Goal: Information Seeking & Learning: Find specific page/section

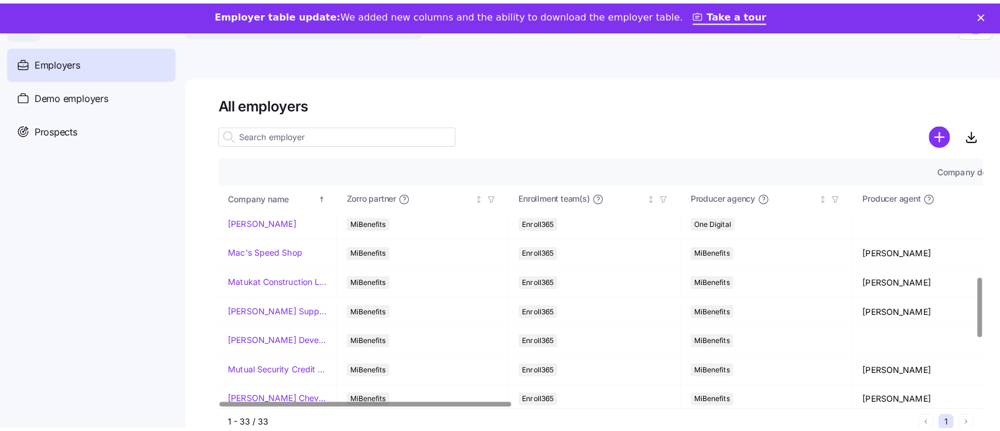
scroll to position [491, 0]
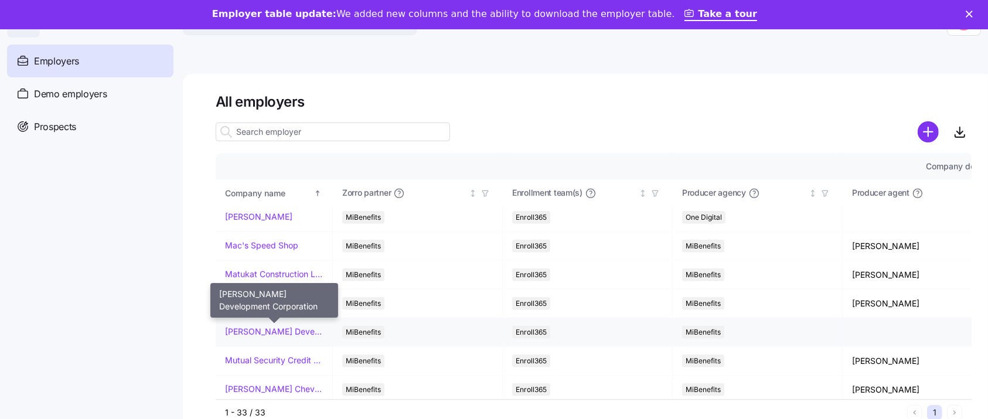
click at [253, 330] on link "[PERSON_NAME] Development Corporation" at bounding box center [274, 332] width 98 height 12
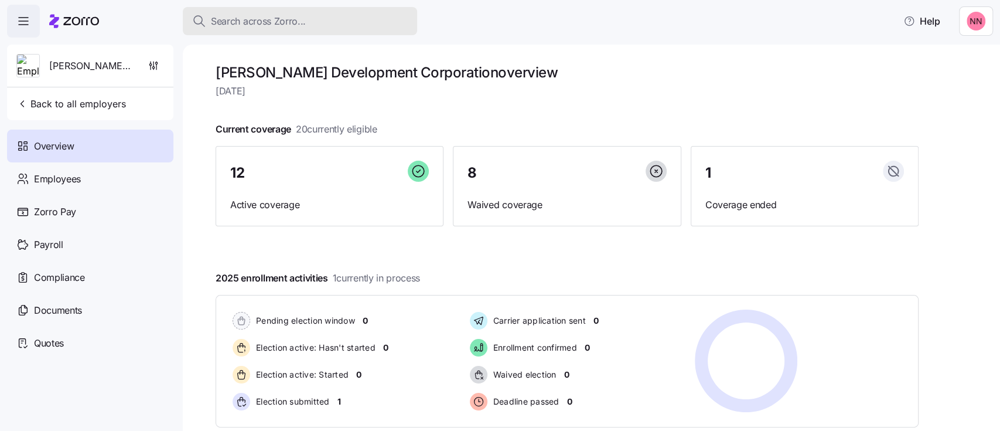
click at [289, 18] on span "Search across Zorro..." at bounding box center [258, 21] width 95 height 15
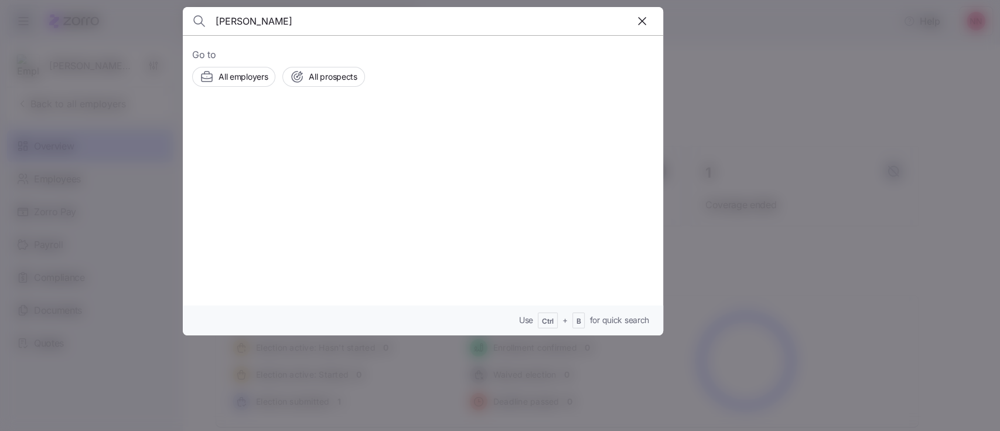
type input "[PERSON_NAME]"
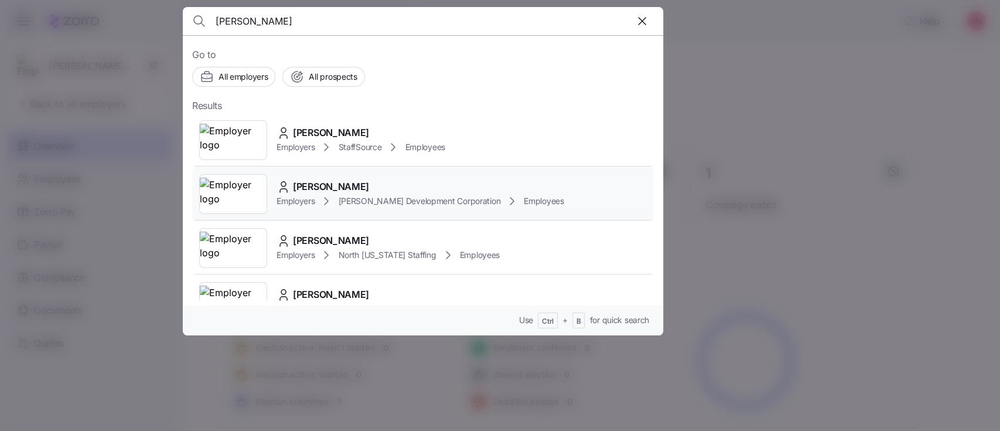
click at [337, 185] on span "[PERSON_NAME]" at bounding box center [331, 186] width 76 height 15
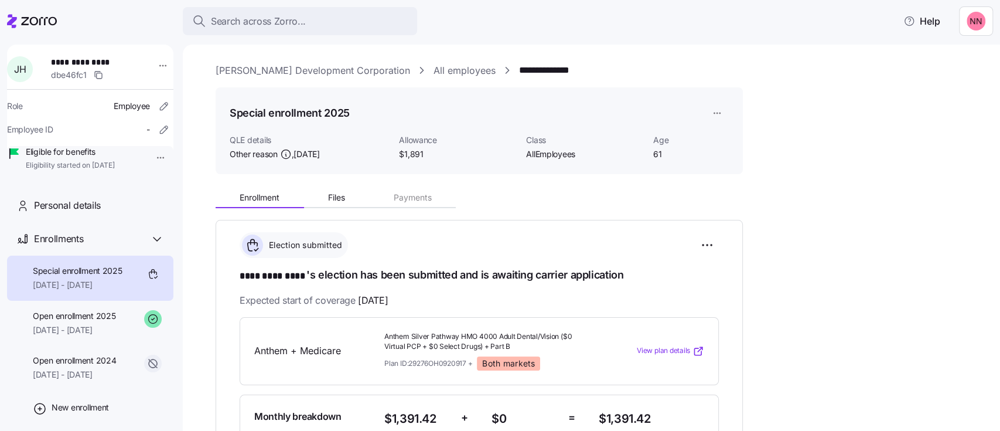
click at [301, 70] on link "[PERSON_NAME] Development Corporation" at bounding box center [313, 70] width 194 height 15
click at [313, 16] on div "Search across Zorro..." at bounding box center [300, 21] width 216 height 15
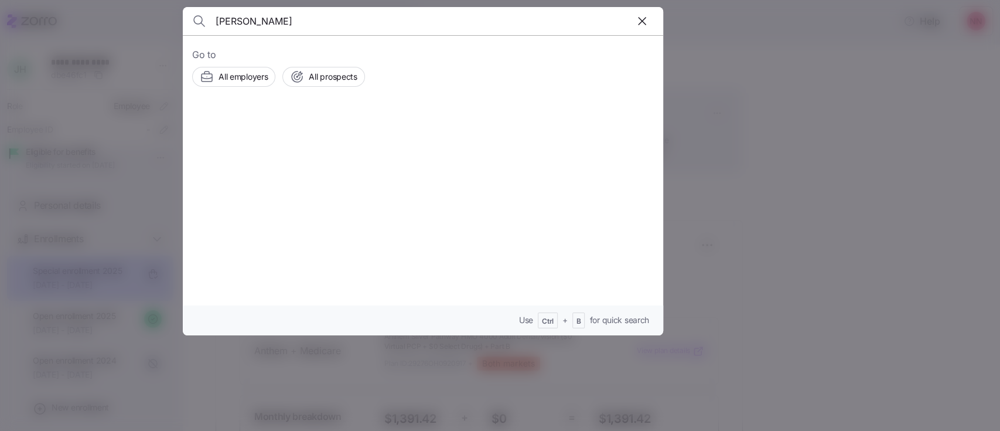
type input "[PERSON_NAME]"
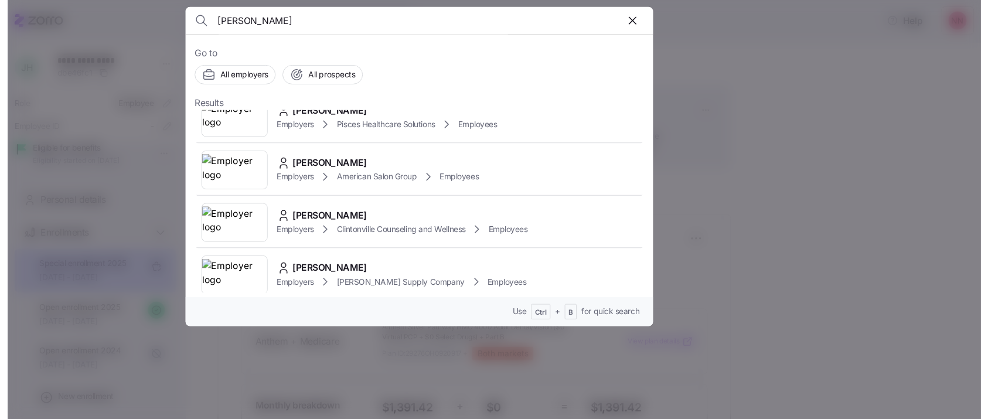
scroll to position [452, 0]
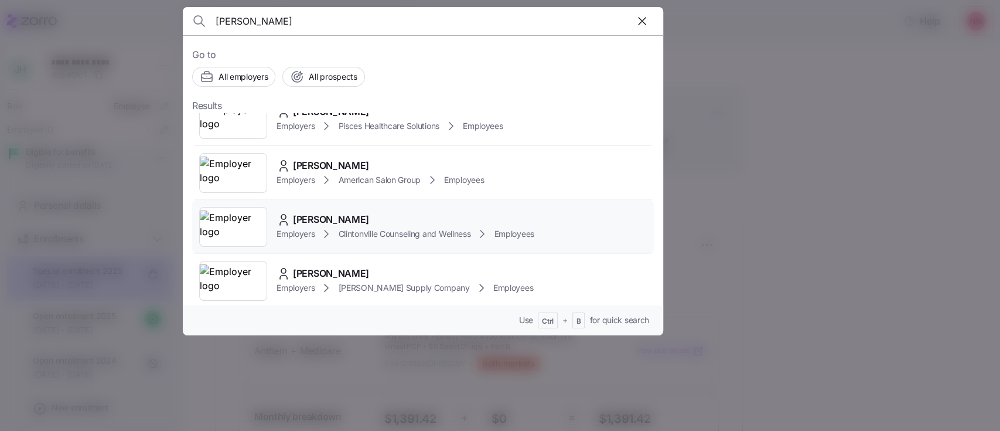
click at [346, 227] on div "Employers Clintonville Counseling and Wellness Employees" at bounding box center [405, 234] width 258 height 14
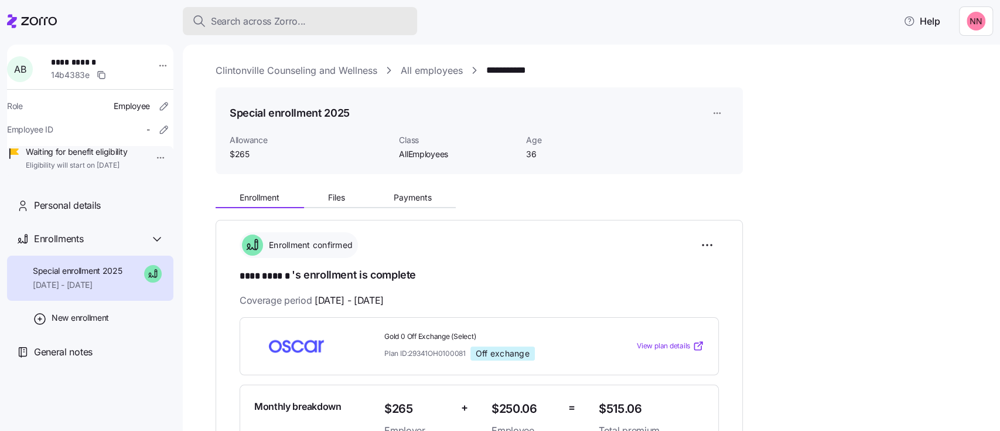
click at [276, 18] on span "Search across Zorro..." at bounding box center [258, 21] width 95 height 15
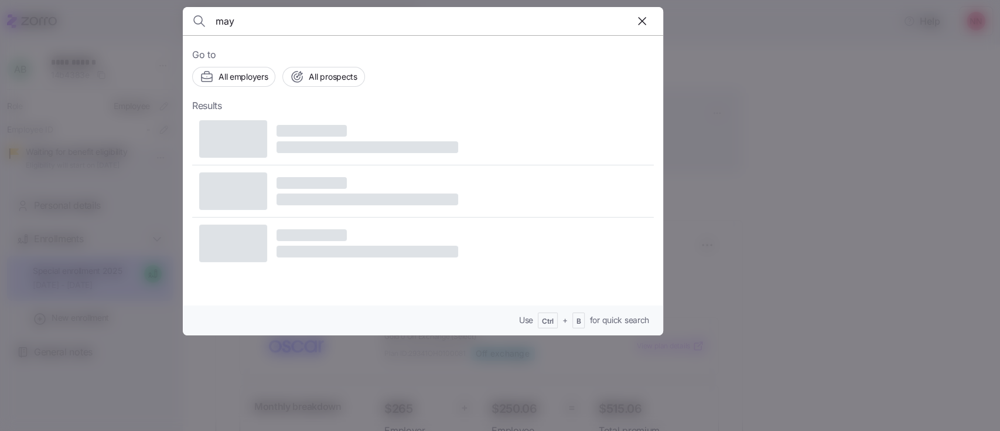
type input "may"
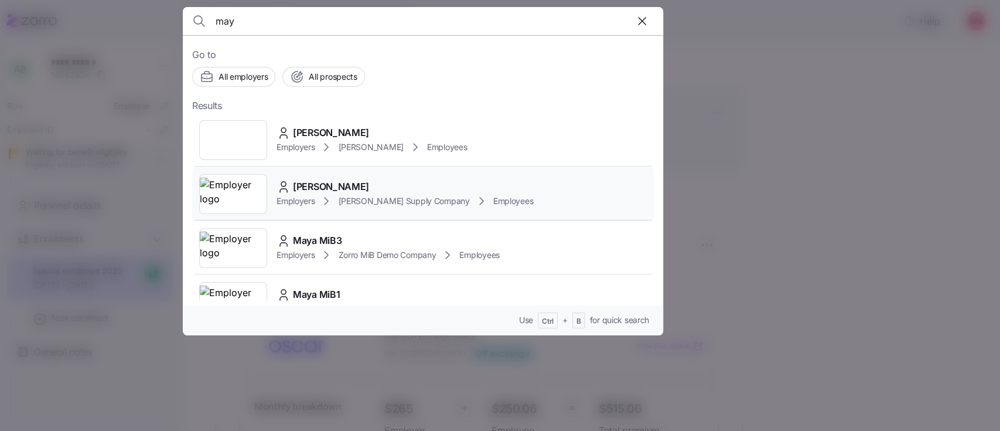
click at [311, 192] on span "[PERSON_NAME]" at bounding box center [331, 186] width 76 height 15
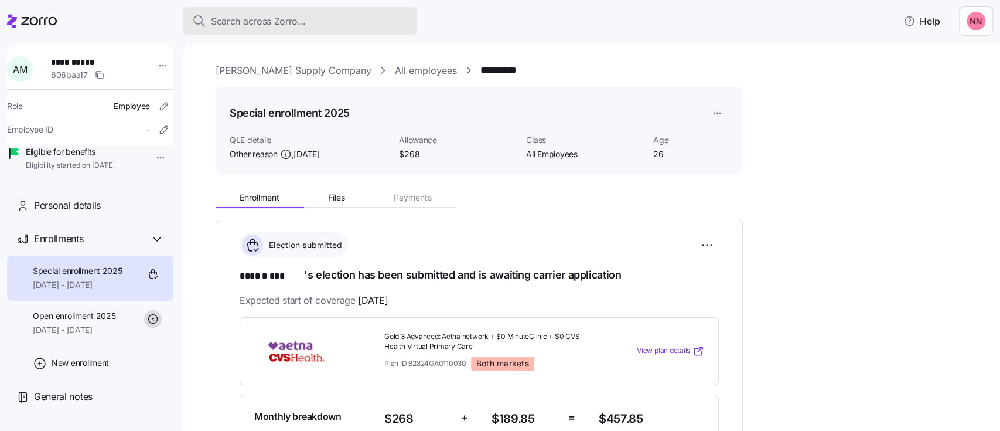
click at [274, 21] on span "Search across Zorro..." at bounding box center [258, 21] width 95 height 15
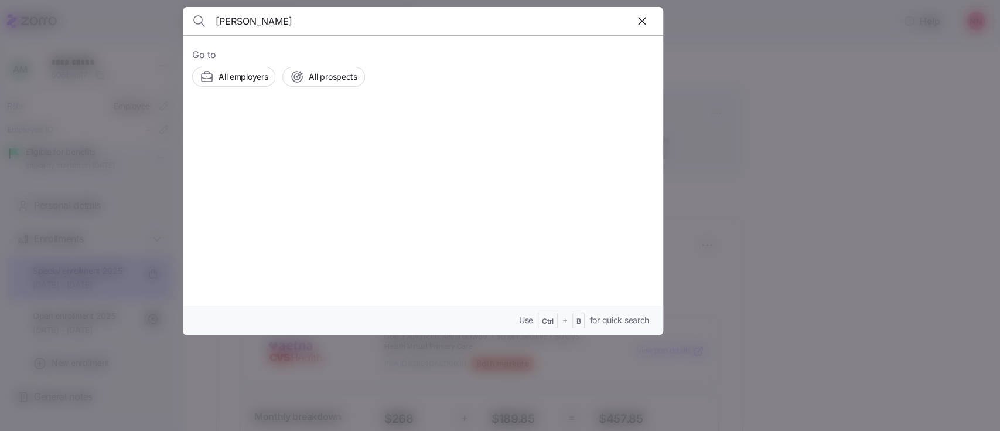
type input "[PERSON_NAME]"
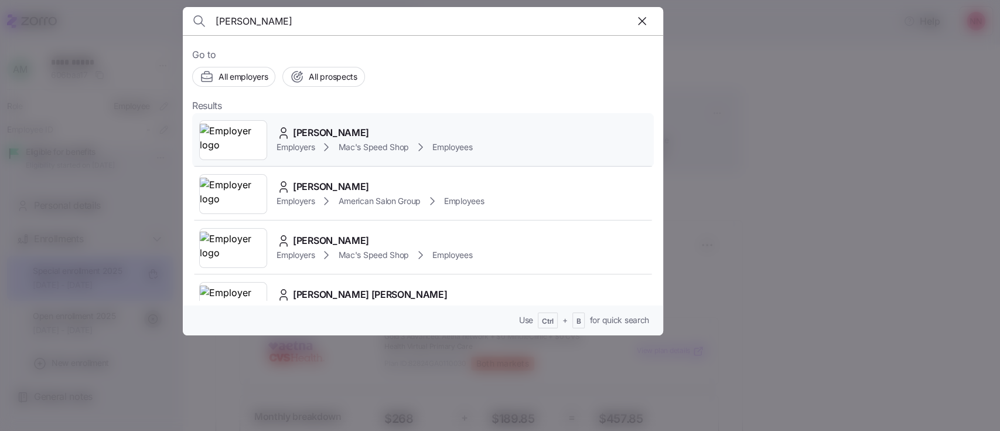
click at [299, 129] on span "[PERSON_NAME]" at bounding box center [331, 132] width 76 height 15
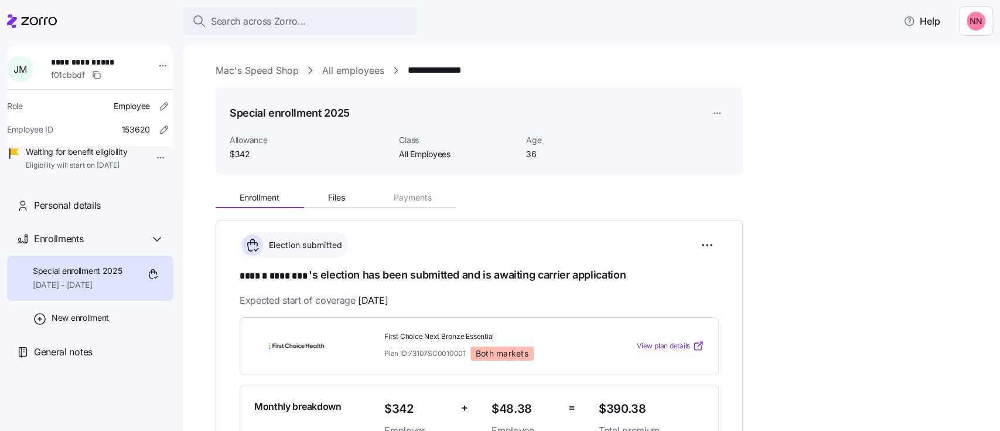
click at [265, 73] on link "Mac's Speed Shop" at bounding box center [257, 70] width 83 height 15
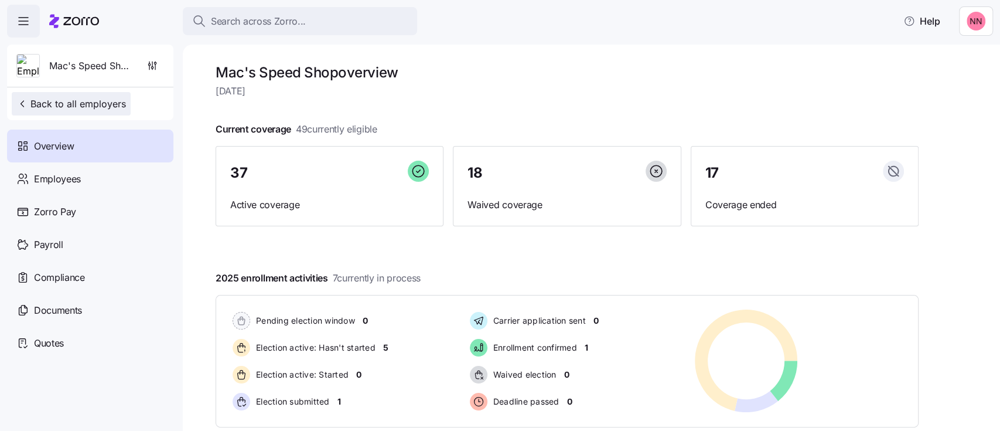
click at [108, 101] on span "Back to all employers" at bounding box center [71, 104] width 110 height 14
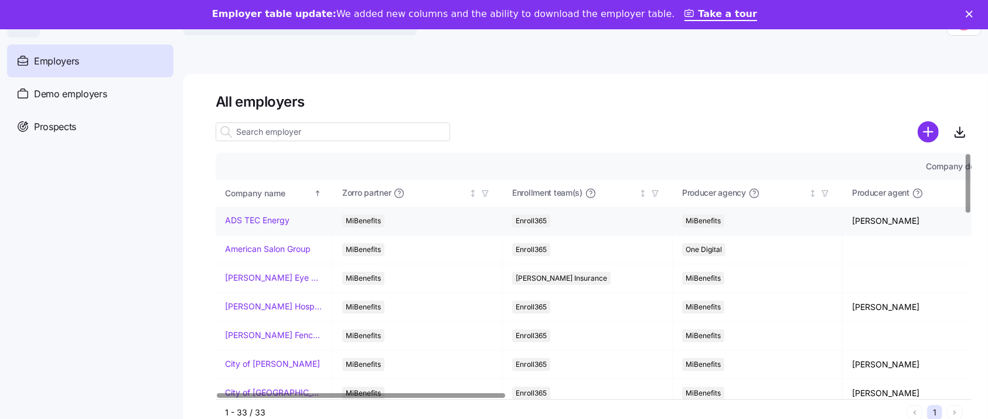
click at [266, 220] on link "ADS TEC Energy" at bounding box center [257, 220] width 64 height 12
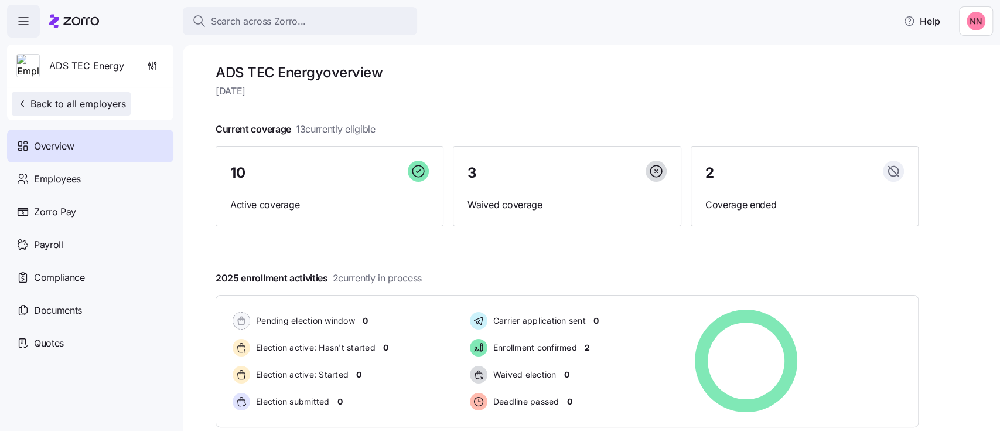
click at [88, 101] on span "Back to all employers" at bounding box center [71, 104] width 110 height 14
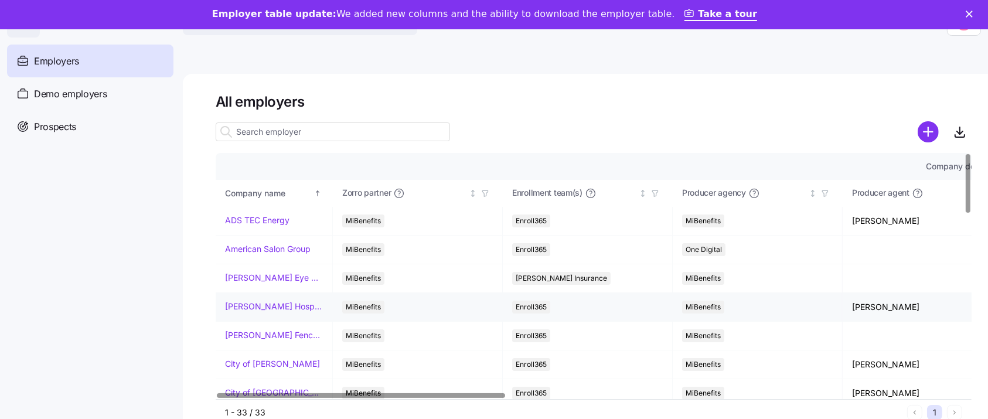
click at [253, 305] on link "[PERSON_NAME] Hospitality" at bounding box center [274, 307] width 98 height 12
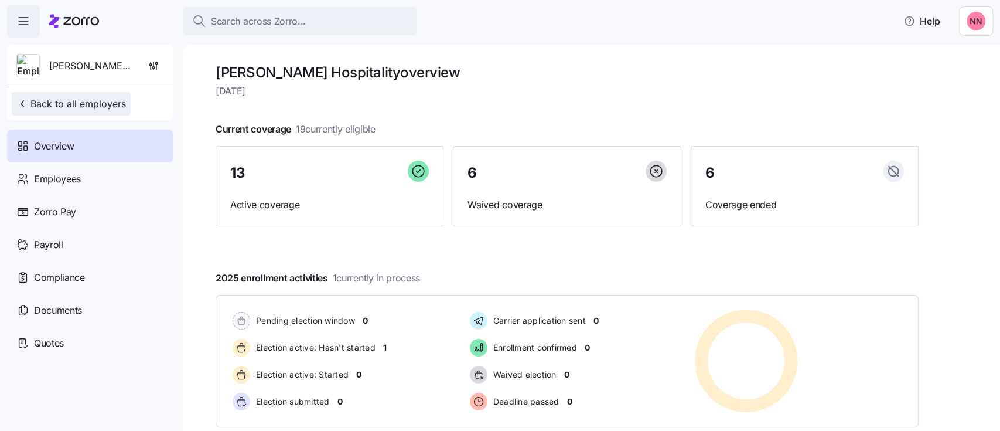
click at [100, 102] on span "Back to all employers" at bounding box center [71, 104] width 110 height 14
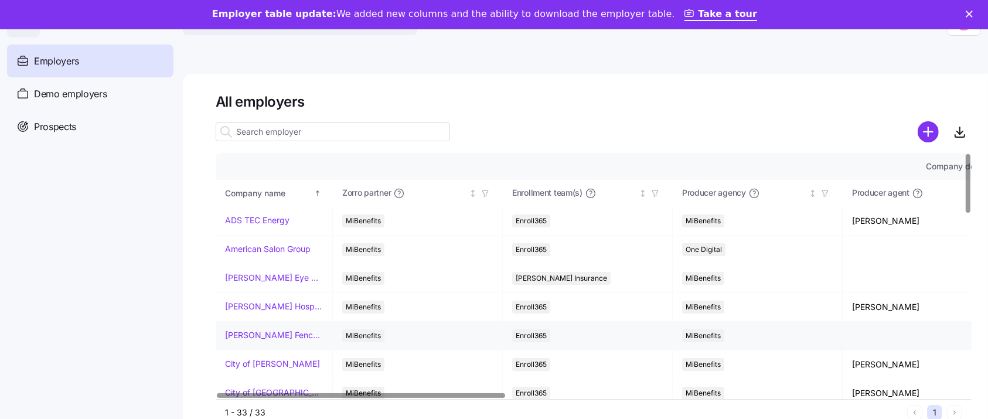
click at [261, 336] on link "[PERSON_NAME] Fence Company" at bounding box center [274, 335] width 98 height 12
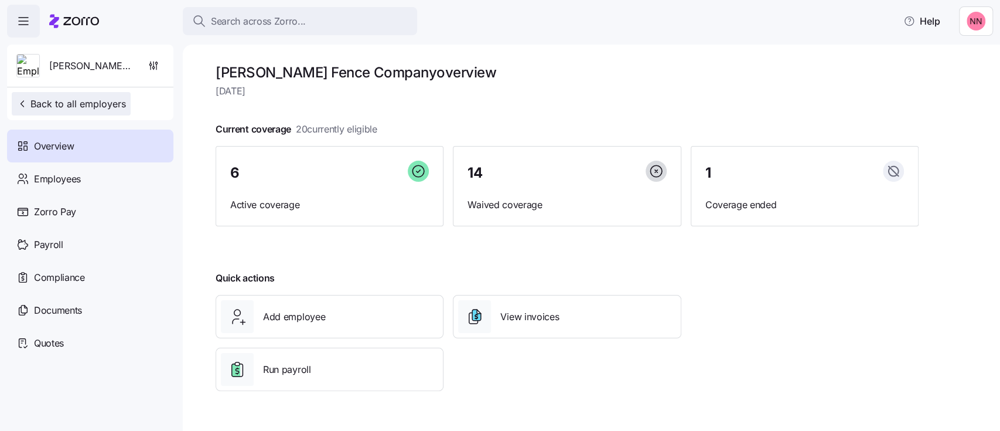
click at [97, 108] on span "Back to all employers" at bounding box center [71, 104] width 110 height 14
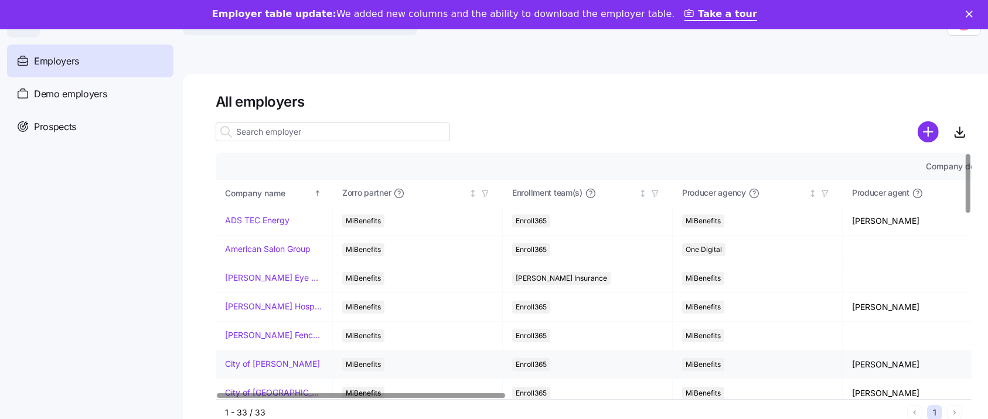
click at [261, 363] on link "City of [PERSON_NAME]" at bounding box center [272, 364] width 95 height 12
